Goal: Task Accomplishment & Management: Manage account settings

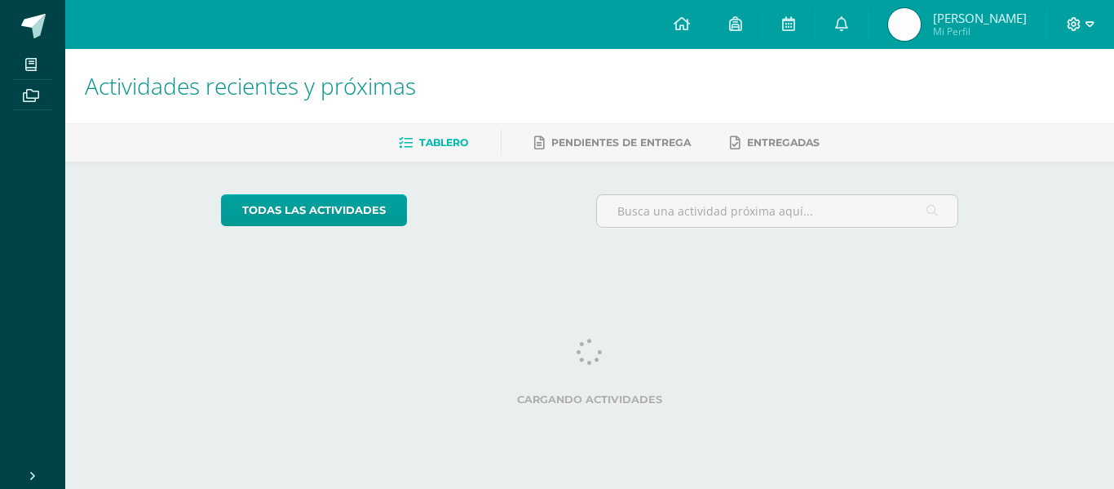
click at [1086, 20] on icon at bounding box center [1090, 24] width 9 height 15
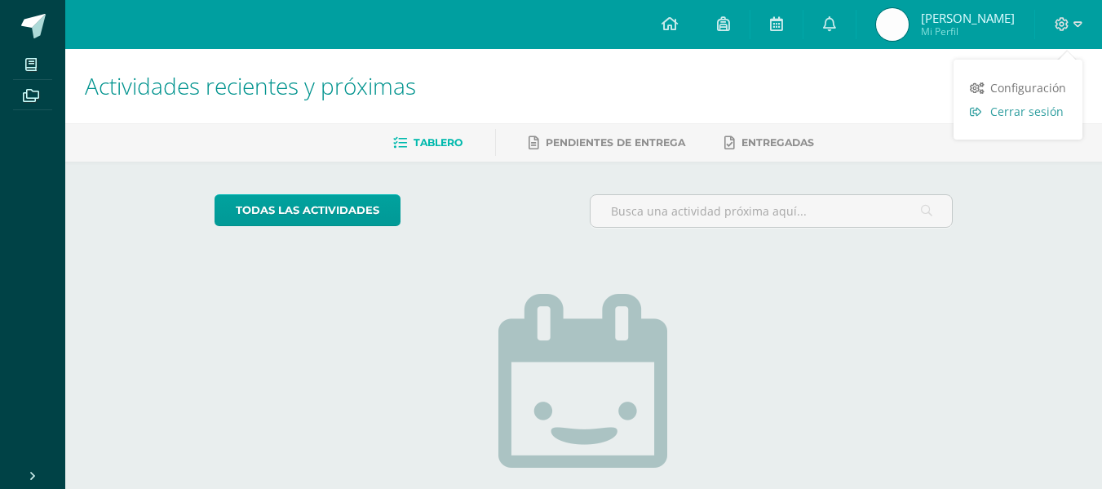
click at [1016, 117] on span "Cerrar sesión" at bounding box center [1026, 111] width 73 height 15
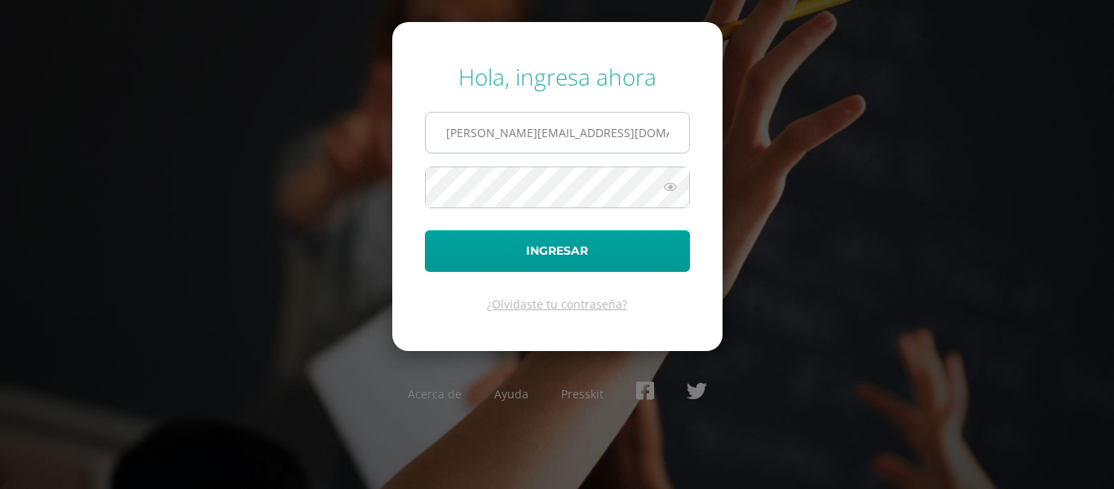
click at [628, 122] on input "[PERSON_NAME][EMAIL_ADDRESS][DOMAIN_NAME]" at bounding box center [557, 133] width 263 height 40
type input "[PERSON_NAME][EMAIL_ADDRESS][DOMAIN_NAME]"
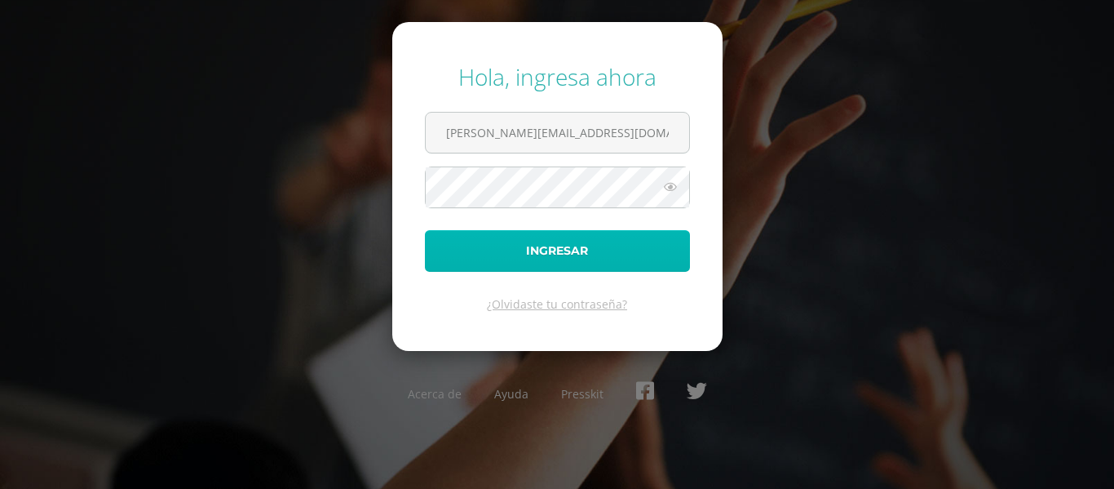
click at [608, 254] on button "Ingresar" at bounding box center [557, 251] width 265 height 42
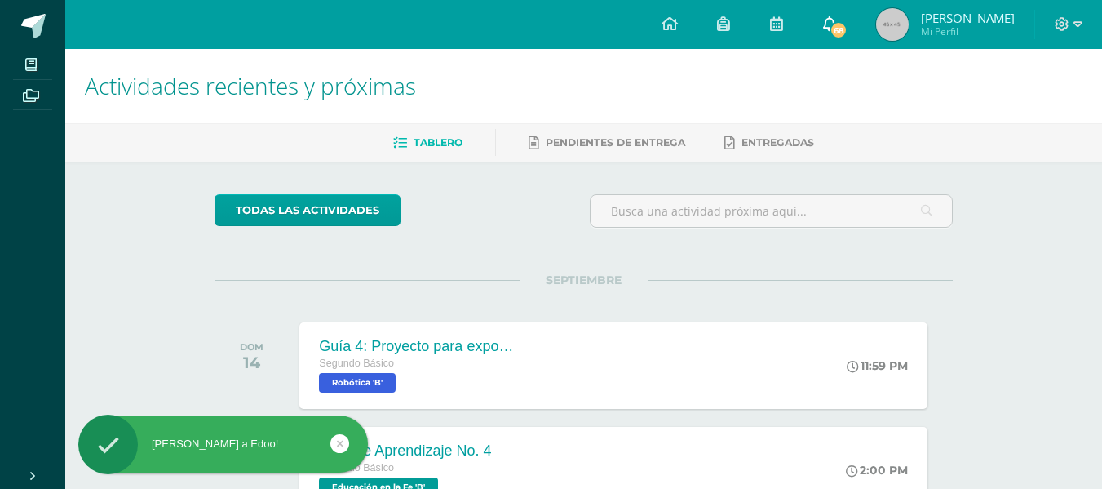
click at [847, 36] on span "68" at bounding box center [838, 30] width 18 height 18
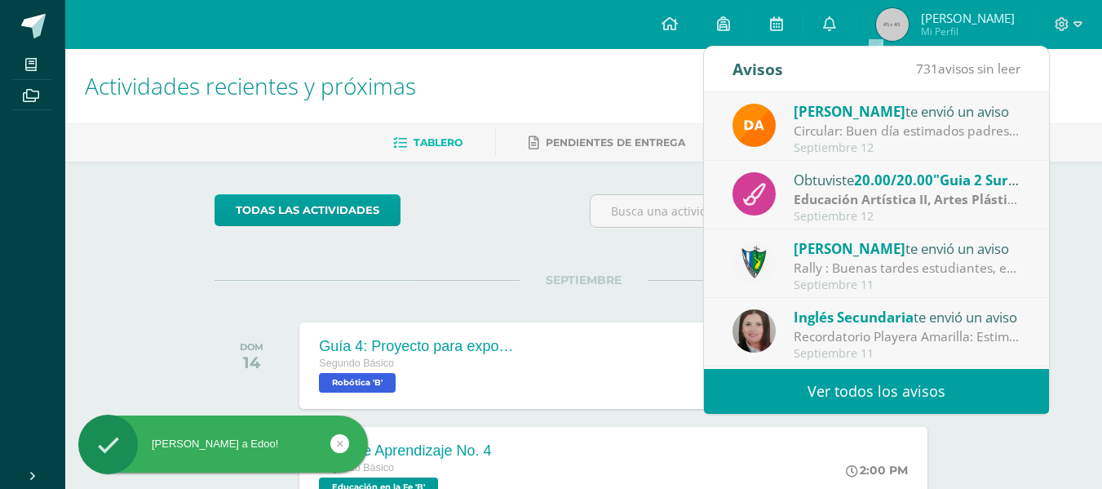
click at [873, 379] on link "Ver todos los avisos" at bounding box center [876, 391] width 345 height 45
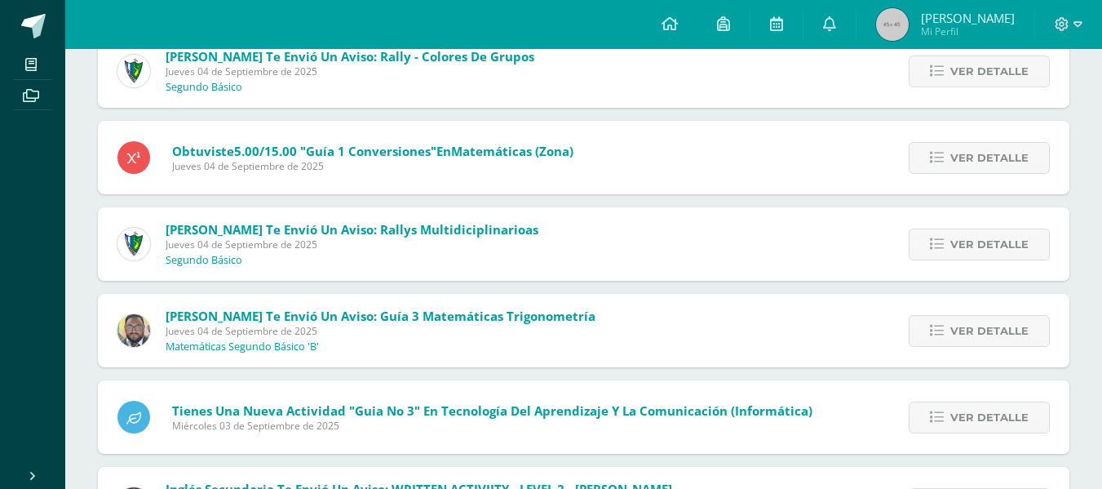
scroll to position [3676, 0]
click at [1015, 144] on span "Ver detalle" at bounding box center [989, 157] width 78 height 30
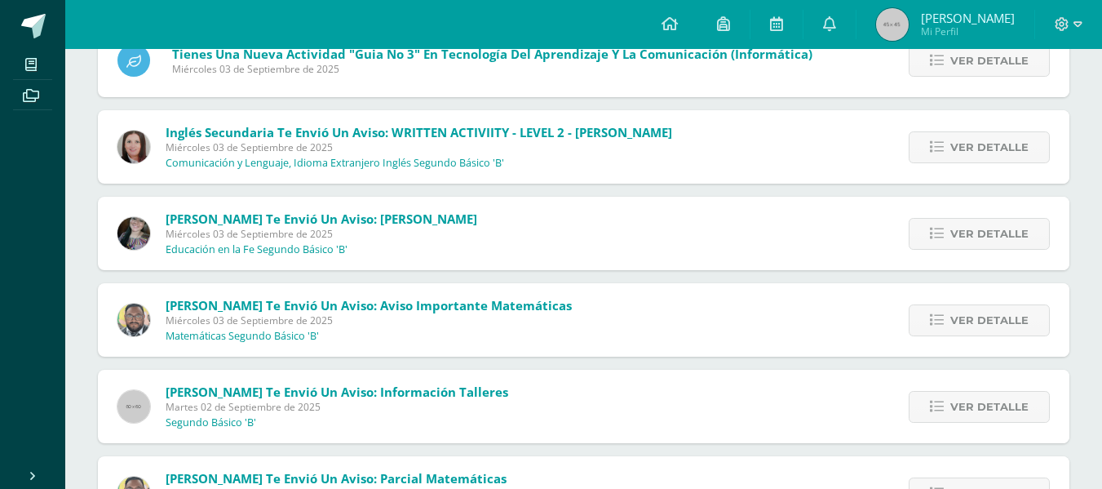
scroll to position [4090, 0]
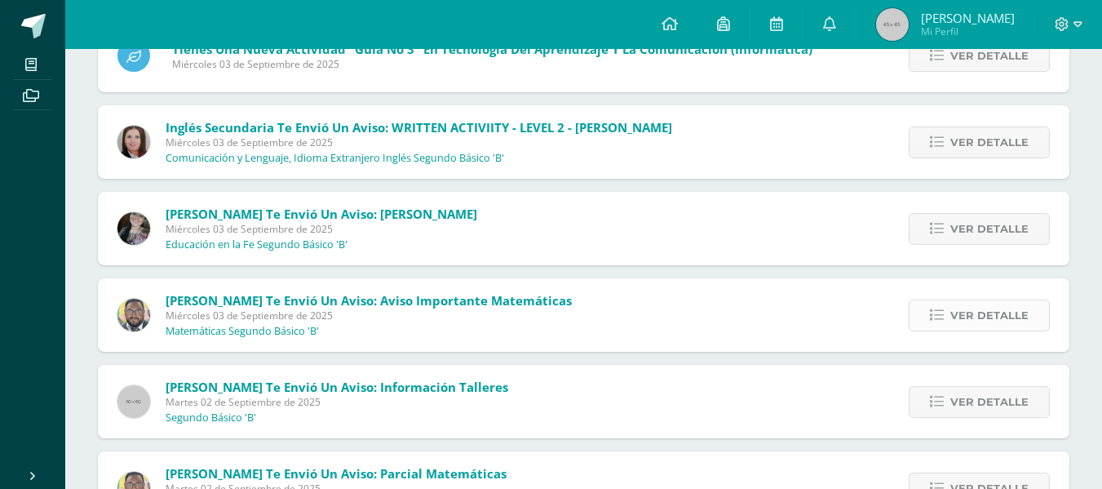
click at [1003, 315] on span "Ver detalle" at bounding box center [989, 315] width 78 height 30
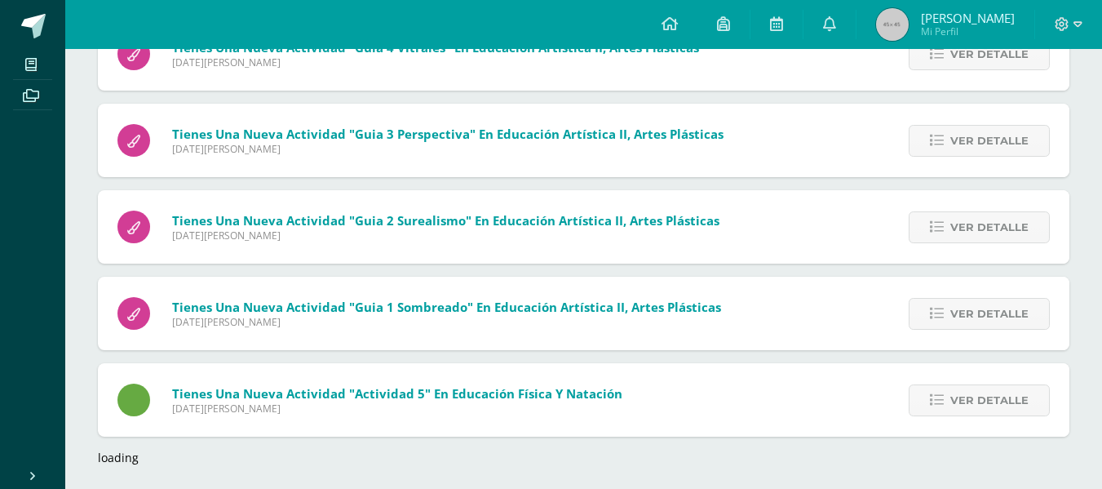
scroll to position [8477, 0]
